Goal: Communication & Community: Ask a question

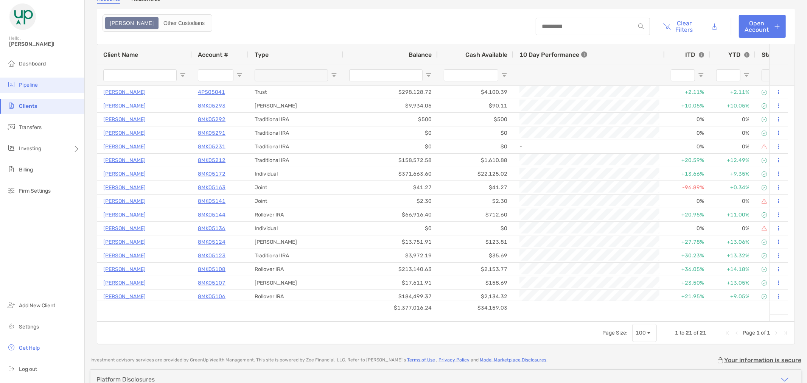
scroll to position [56, 0]
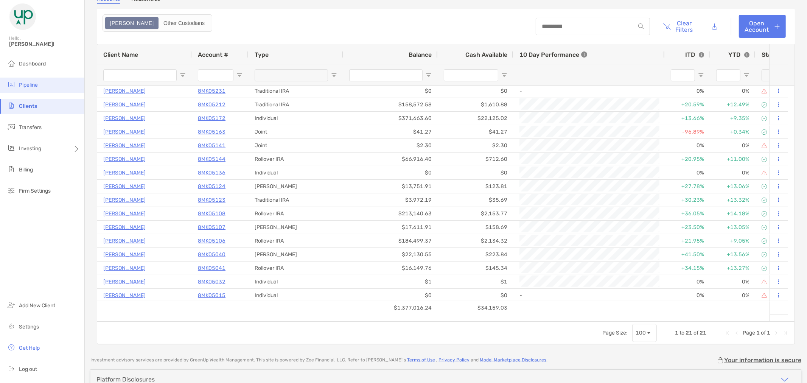
click at [37, 81] on li "Pipeline" at bounding box center [42, 85] width 84 height 15
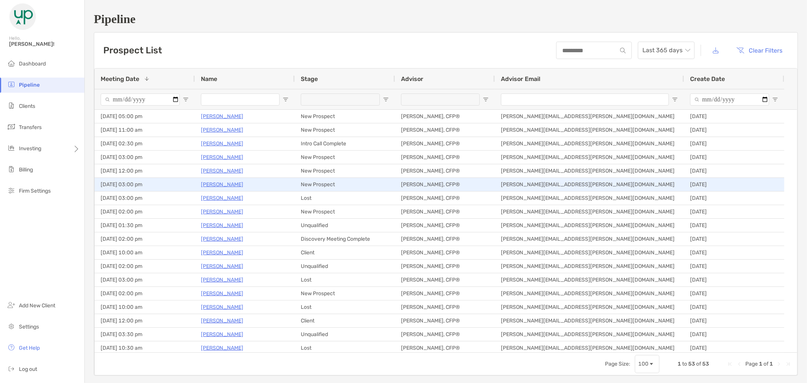
click at [219, 183] on p "Skip Fisher" at bounding box center [222, 184] width 42 height 9
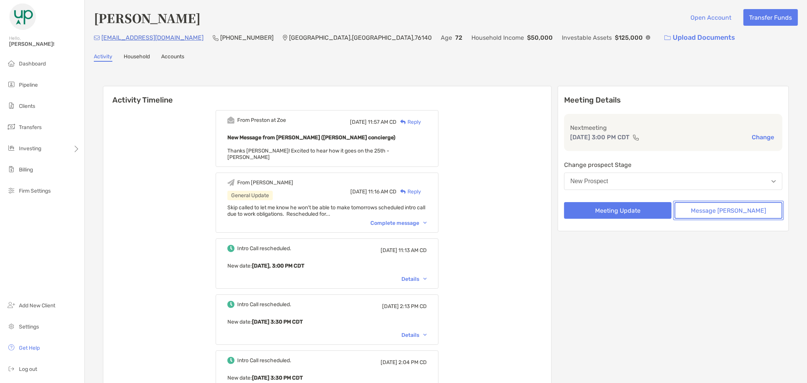
click at [701, 210] on button "Message Zoe" at bounding box center [728, 210] width 108 height 17
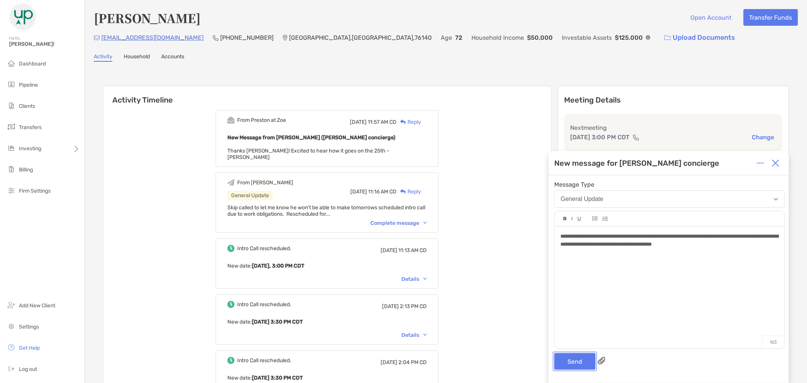
click at [573, 360] on button "Send" at bounding box center [574, 361] width 41 height 17
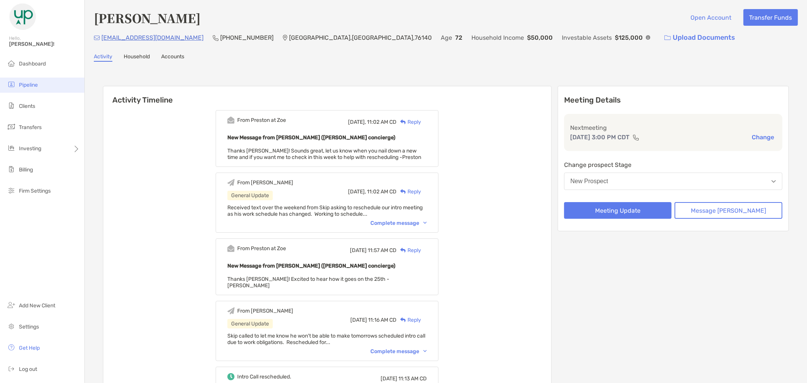
click at [36, 82] on span "Pipeline" at bounding box center [28, 85] width 19 height 6
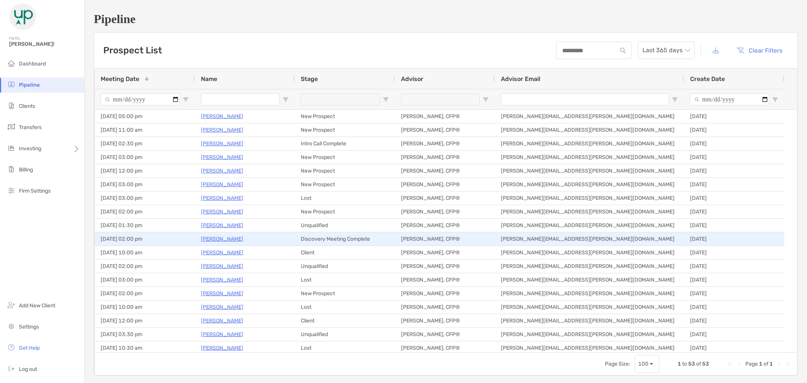
click at [223, 240] on p "[PERSON_NAME]" at bounding box center [222, 238] width 42 height 9
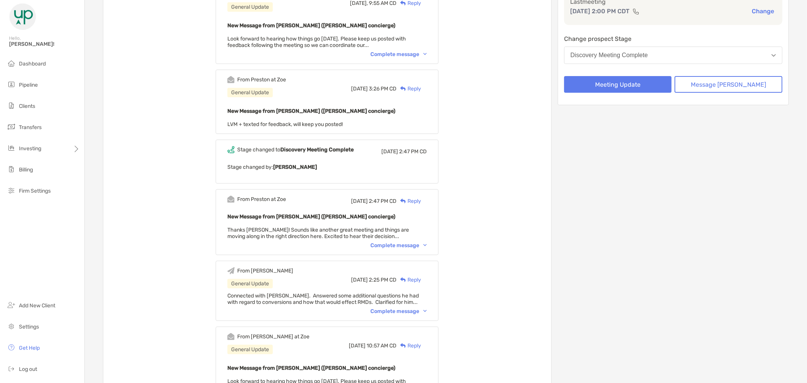
scroll to position [168, 0]
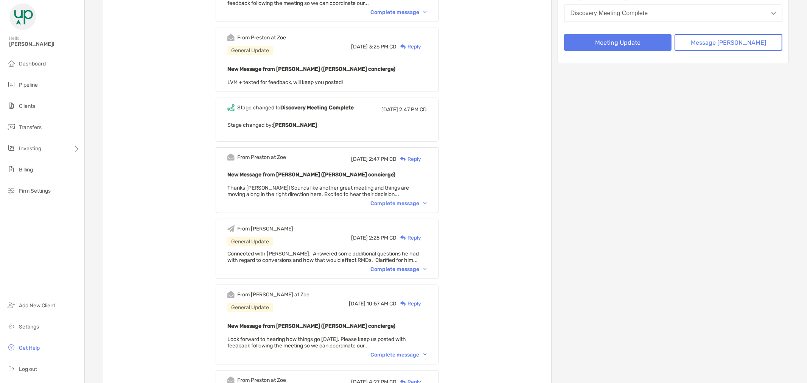
click at [427, 266] on div "Complete message" at bounding box center [398, 269] width 56 height 6
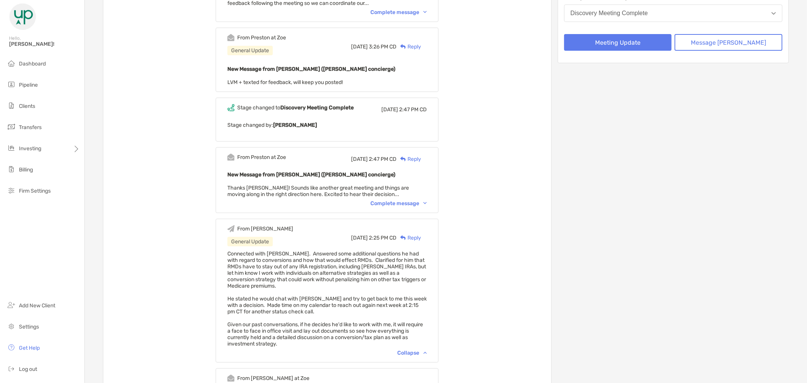
scroll to position [0, 0]
